Goal: Understand process/instructions: Learn about a topic

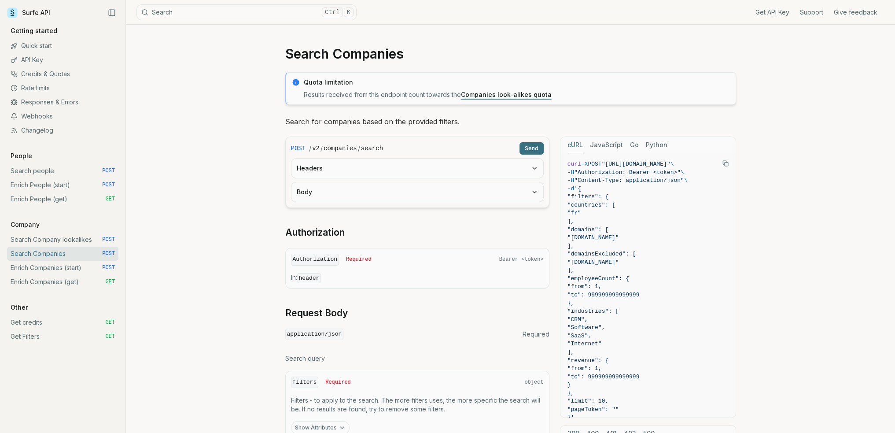
click at [192, 121] on div "Search Companies Quota limitation Results received from this endpoint count tow…" at bounding box center [510, 398] width 769 height 746
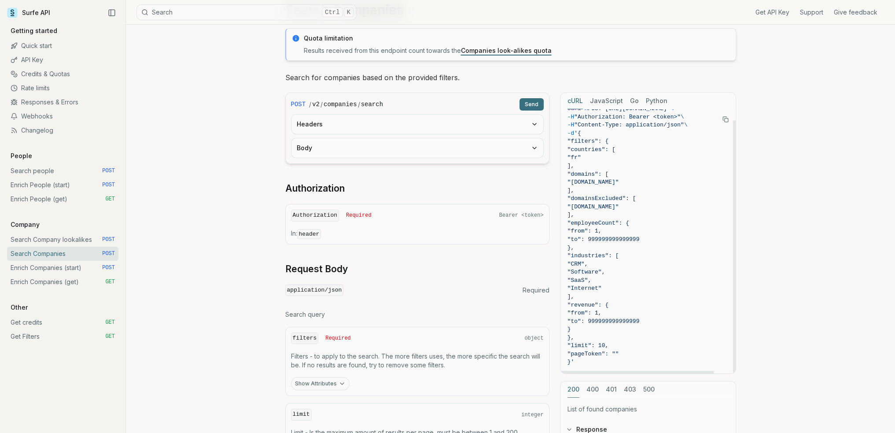
scroll to position [88, 0]
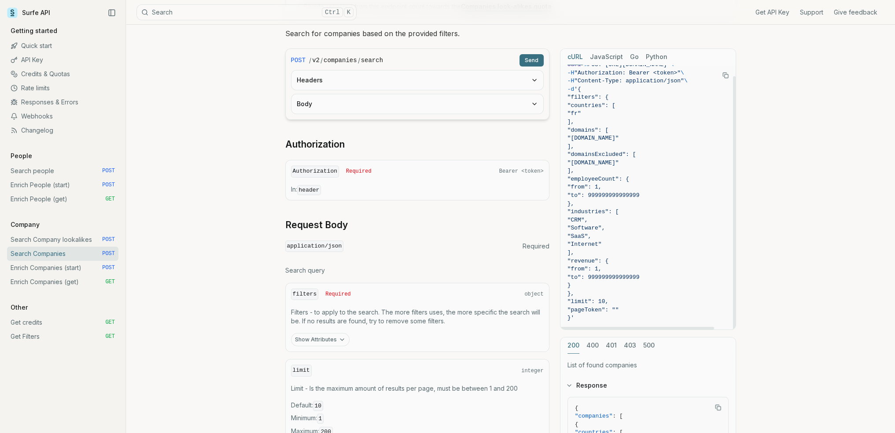
drag, startPoint x: 585, startPoint y: 177, endPoint x: 660, endPoint y: 200, distance: 78.4
click at [660, 200] on code "curl -X POST "[URL][DOMAIN_NAME]" \ -H "Authorization: Bearer <token>" \ -H "Co…" at bounding box center [647, 191] width 161 height 261
copy code ""employeeCount": { "from": 1, "to": 999999999999999 },"
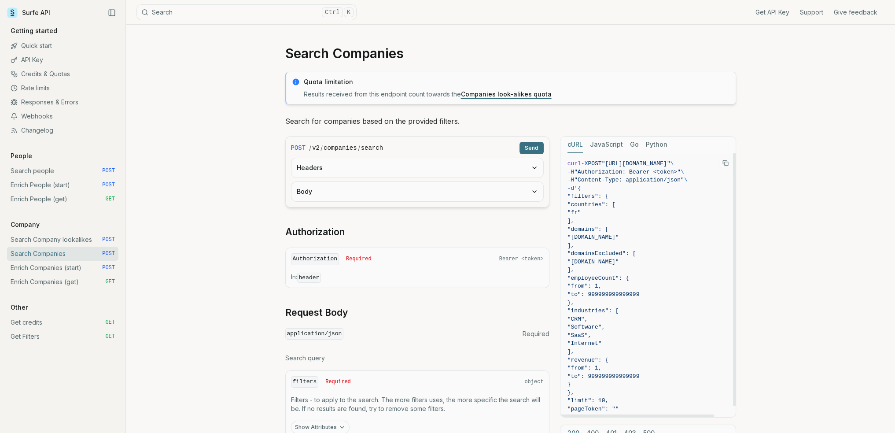
scroll to position [0, 0]
click at [375, 147] on code "search" at bounding box center [372, 148] width 22 height 9
